Goal: Entertainment & Leisure: Consume media (video, audio)

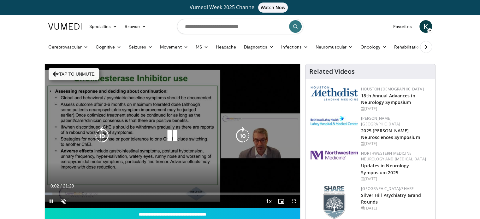
click at [57, 71] on icon "Video Player" at bounding box center [56, 74] width 6 height 6
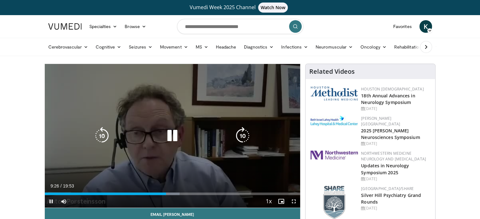
scroll to position [105, 0]
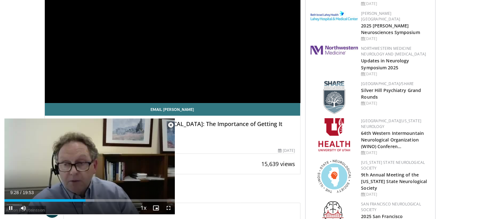
click at [172, 123] on span "Video Player" at bounding box center [170, 125] width 13 height 13
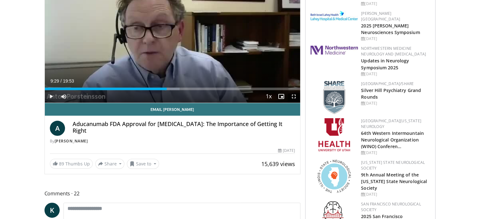
scroll to position [0, 0]
